Goal: Find specific page/section: Find specific page/section

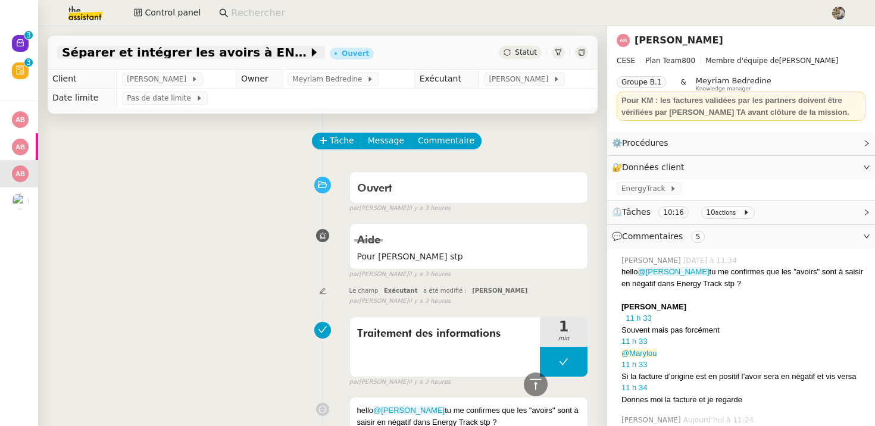
scroll to position [1465, 0]
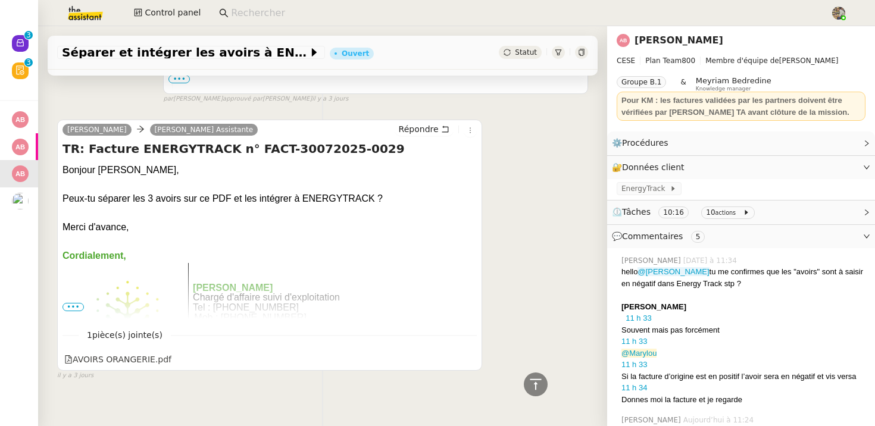
click at [261, 4] on nz-input-group at bounding box center [520, 13] width 615 height 18
click at [257, 12] on input at bounding box center [525, 13] width 588 height 16
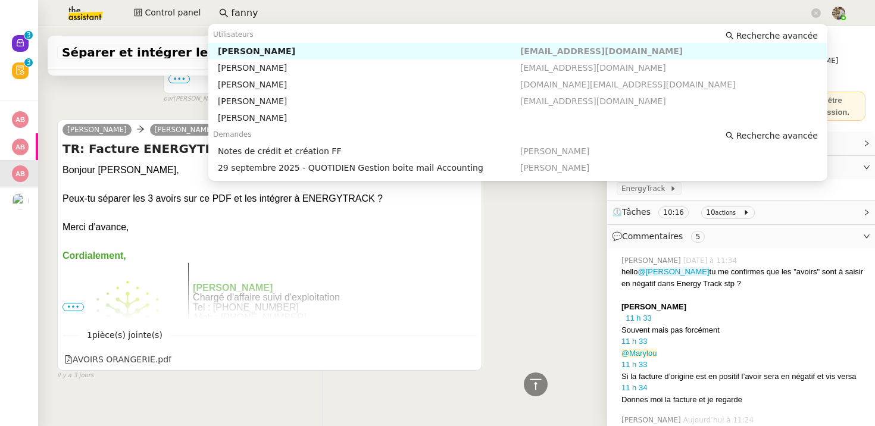
click at [248, 53] on div "[PERSON_NAME]" at bounding box center [369, 51] width 303 height 11
type input "fanny"
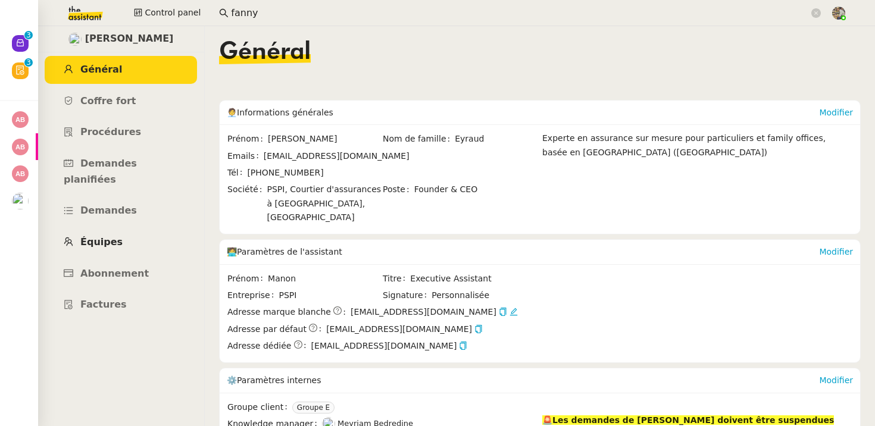
click at [103, 236] on span "Équipes" at bounding box center [101, 241] width 42 height 11
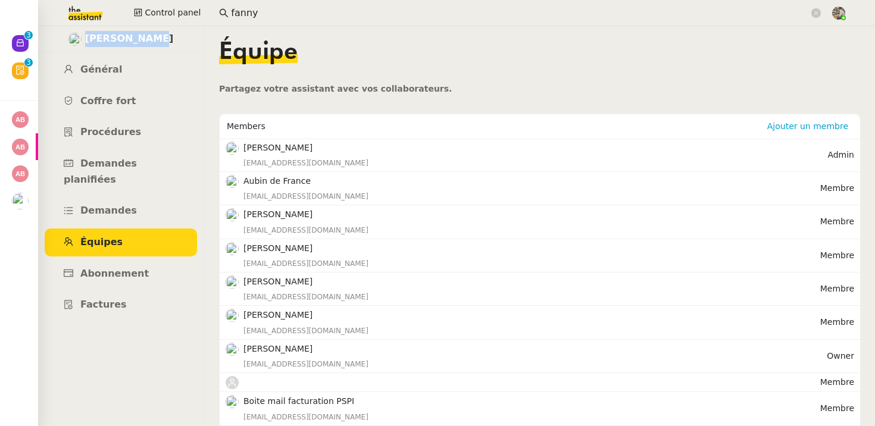
drag, startPoint x: 178, startPoint y: 32, endPoint x: 97, endPoint y: 33, distance: 81.0
click at [97, 33] on div "[PERSON_NAME]" at bounding box center [121, 39] width 167 height 26
copy span "[PERSON_NAME]"
click at [82, 39] on img at bounding box center [74, 39] width 13 height 13
click at [91, 78] on link "Général" at bounding box center [121, 70] width 152 height 28
